Goal: Task Accomplishment & Management: Manage account settings

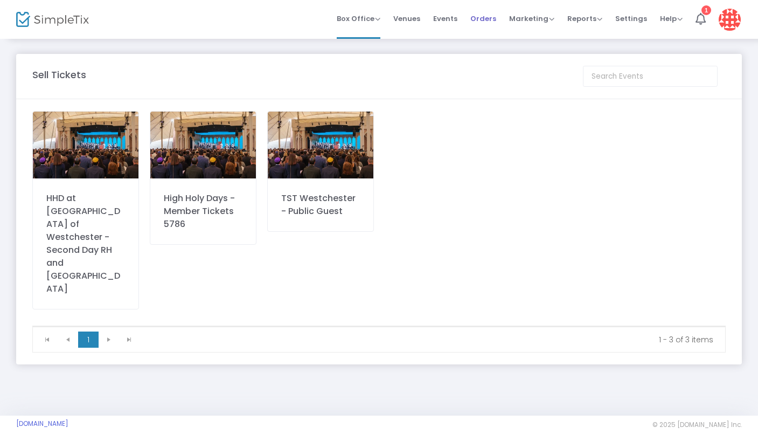
click at [488, 20] on span "Orders" at bounding box center [483, 18] width 26 height 27
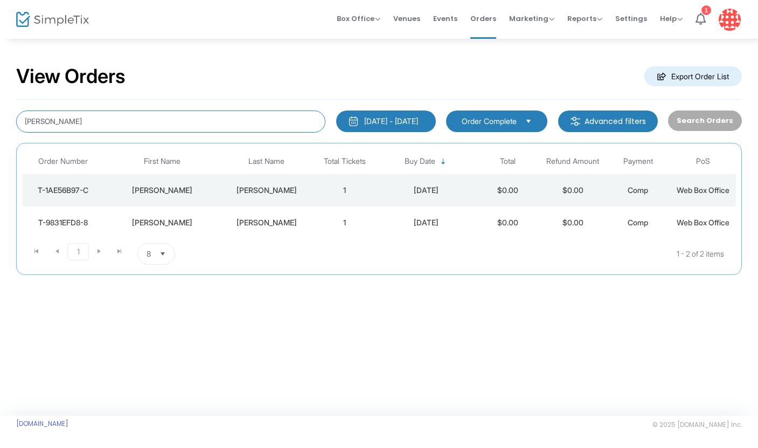
drag, startPoint x: 118, startPoint y: 115, endPoint x: 79, endPoint y: 130, distance: 42.1
click at [79, 130] on input "[PERSON_NAME]" at bounding box center [170, 121] width 309 height 22
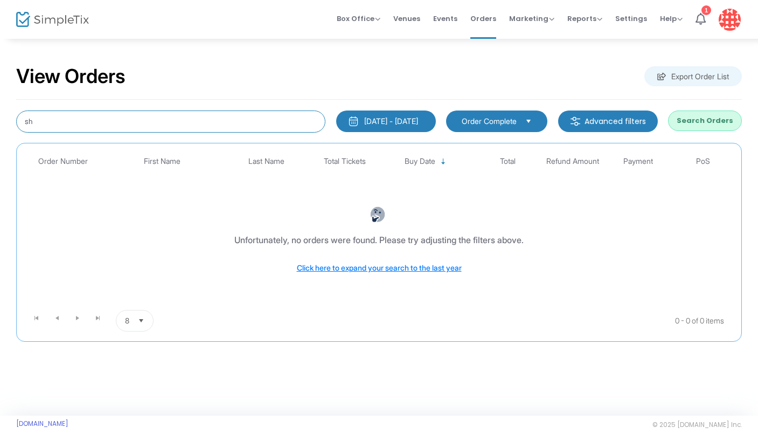
type input "s"
type input "csha"
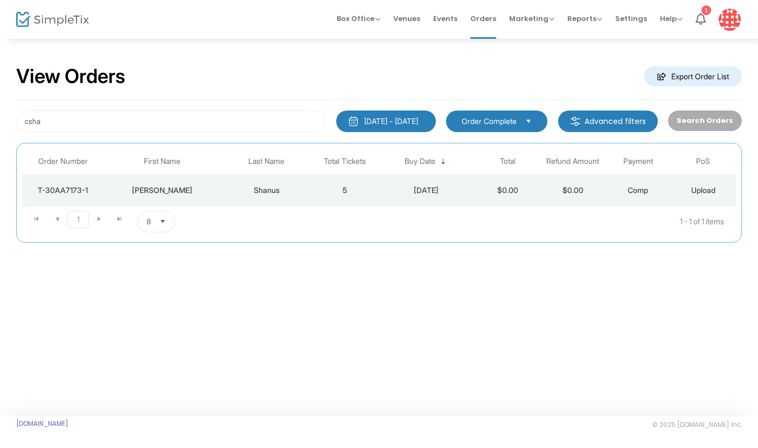
click at [79, 194] on div "T-30AA7173-1" at bounding box center [63, 190] width 76 height 11
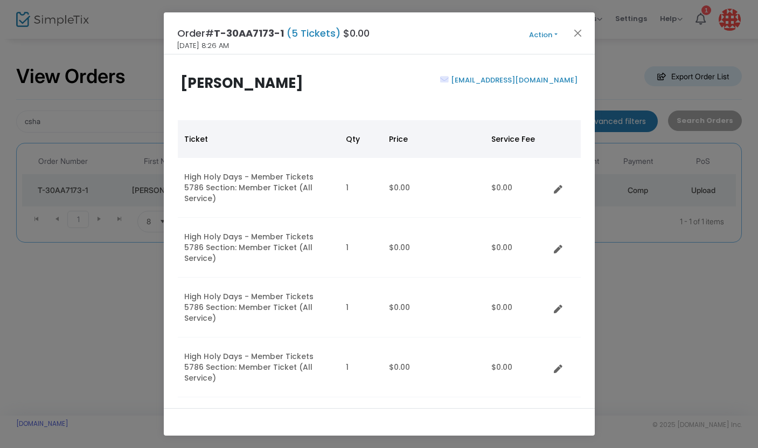
click at [555, 37] on button "Action" at bounding box center [543, 35] width 65 height 12
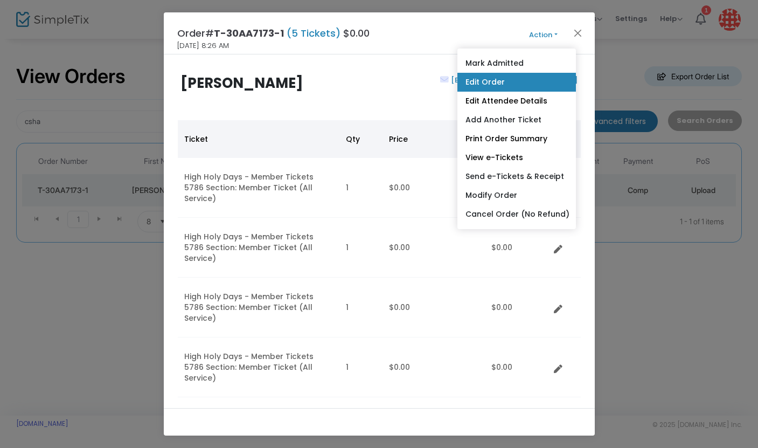
click at [530, 84] on link "Edit Order" at bounding box center [516, 82] width 118 height 19
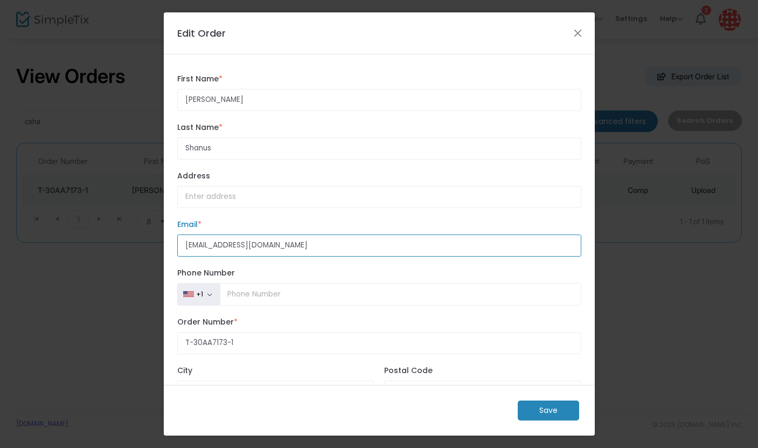
drag, startPoint x: 271, startPoint y: 246, endPoint x: 137, endPoint y: 243, distance: 133.6
click at [137, 243] on ngb-modal-window "Edit Order [PERSON_NAME] First Name * First Name is required. [PERSON_NAME] Las…" at bounding box center [379, 224] width 758 height 448
paste input "shanusmanagement"
type input "[EMAIL_ADDRESS][DOMAIN_NAME]"
click at [531, 406] on m-button "Save" at bounding box center [548, 410] width 61 height 20
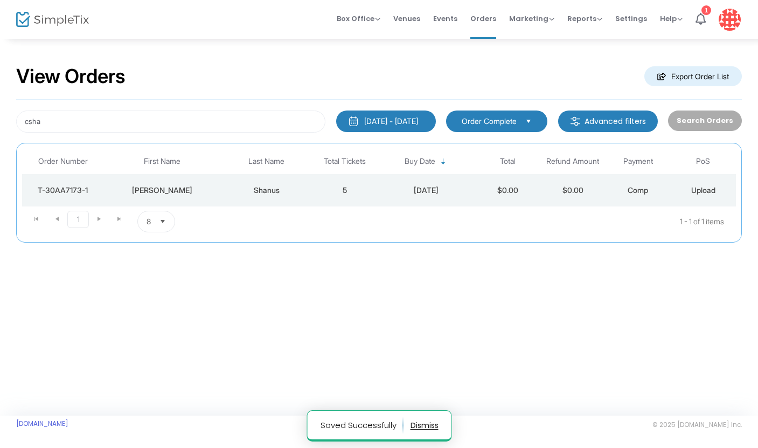
click at [62, 193] on div "T-30AA7173-1" at bounding box center [63, 190] width 76 height 11
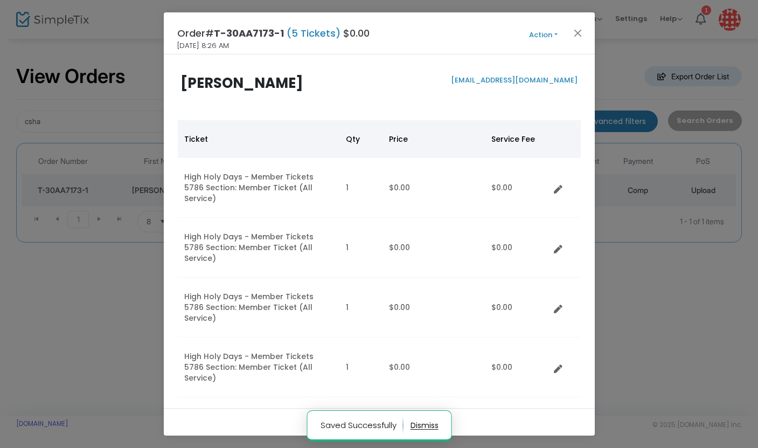
click at [553, 34] on button "Action" at bounding box center [543, 35] width 65 height 12
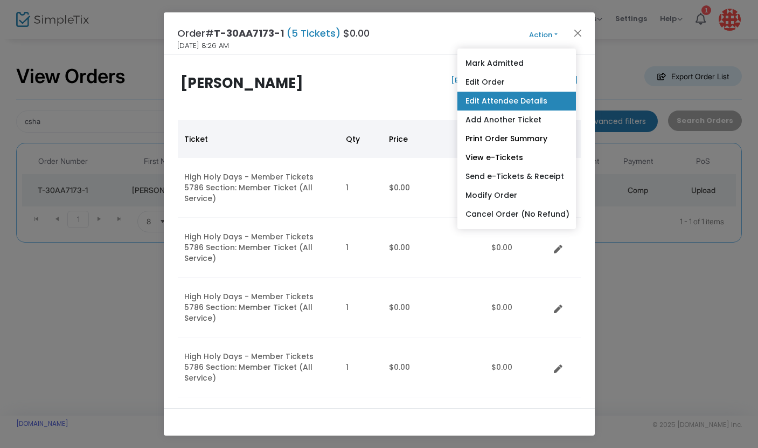
click at [531, 104] on link "Edit Attendee Details" at bounding box center [516, 101] width 118 height 19
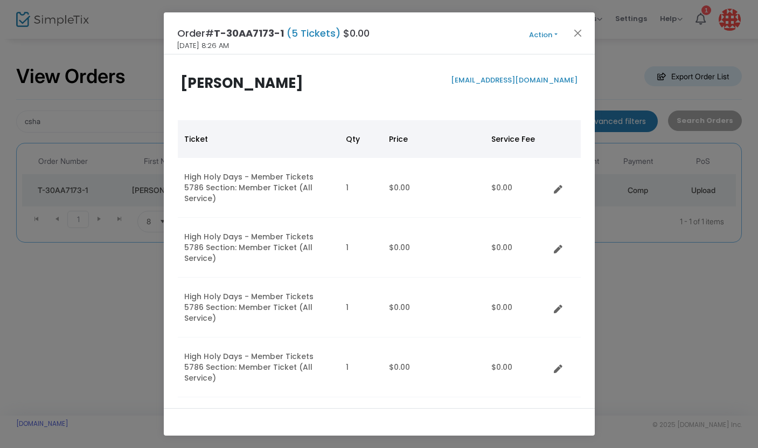
click at [544, 37] on button "Action" at bounding box center [543, 35] width 65 height 12
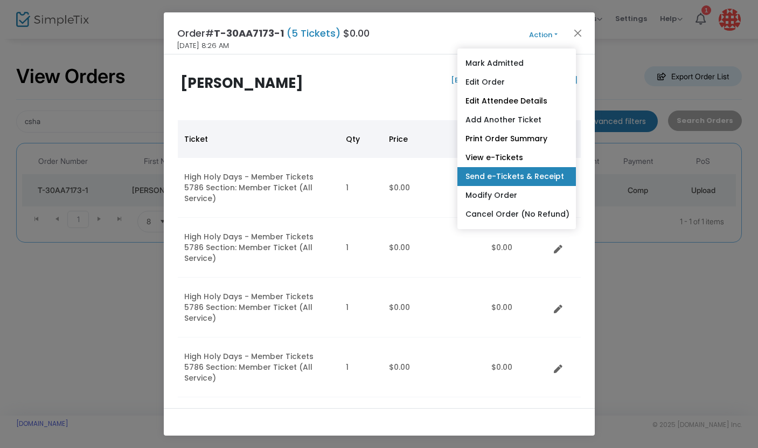
click at [519, 179] on link "Send e-Tickets & Receipt" at bounding box center [516, 176] width 118 height 19
type input "[EMAIL_ADDRESS][DOMAIN_NAME]"
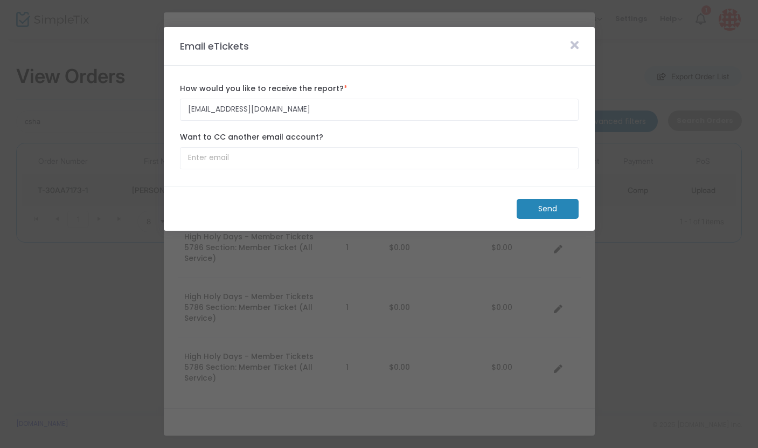
click at [545, 213] on m-button "Send" at bounding box center [548, 209] width 62 height 20
